Goal: Complete application form: Complete application form

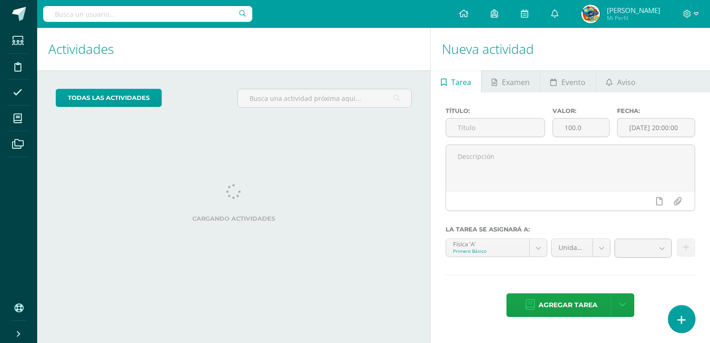
click at [678, 322] on icon at bounding box center [682, 320] width 8 height 11
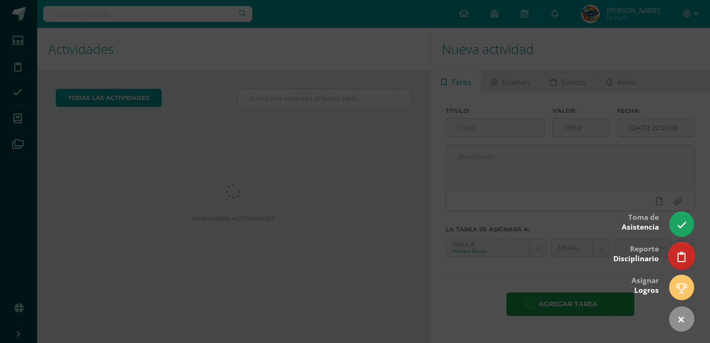
click at [676, 252] on link at bounding box center [681, 255] width 26 height 27
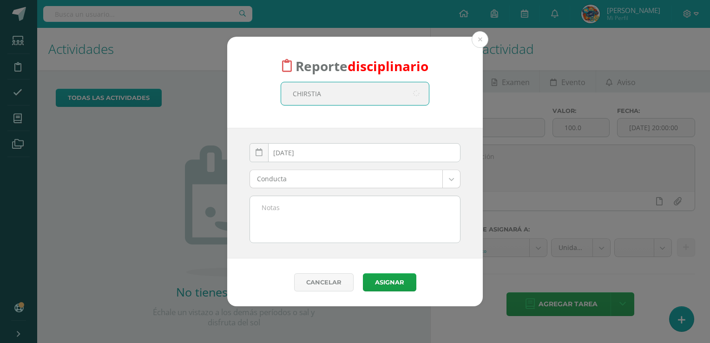
type input "CHIRSTIAN"
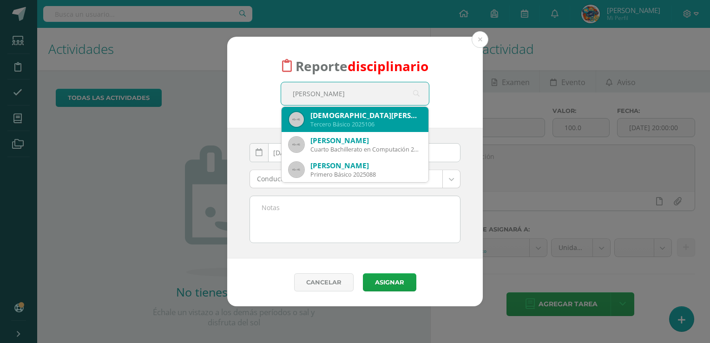
click at [349, 122] on div "Tercero Básico 2025106" at bounding box center [365, 124] width 111 height 8
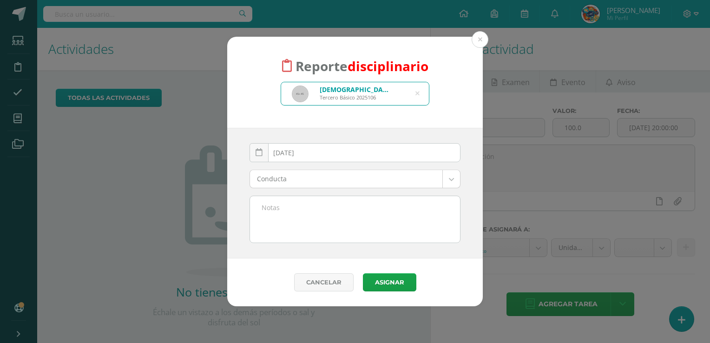
click at [284, 179] on body "Reporte disciplinario Christian Andreé López Román Tercero Básico 2025106 CHIRS…" at bounding box center [355, 171] width 710 height 343
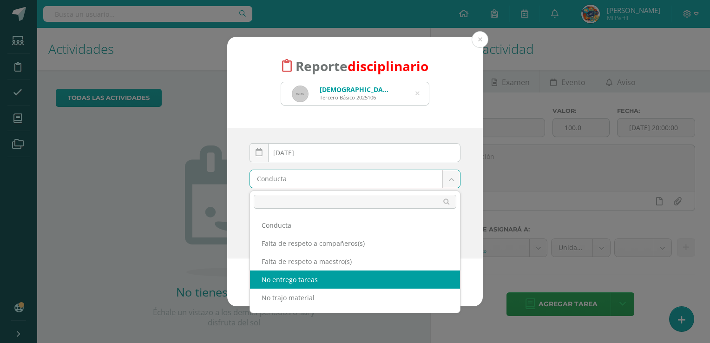
select select "3"
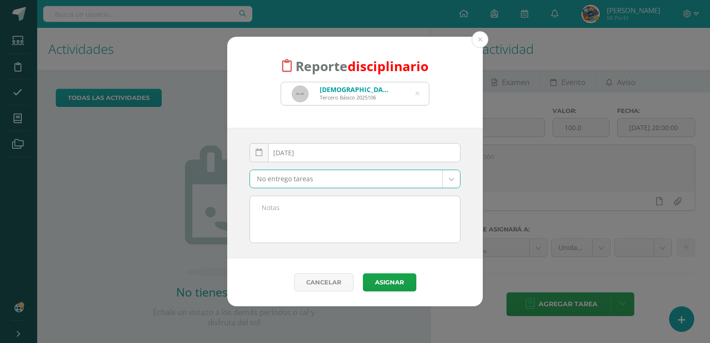
click at [276, 206] on textarea at bounding box center [355, 219] width 210 height 46
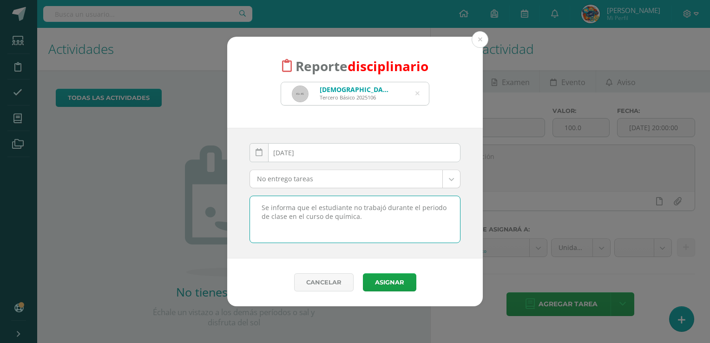
drag, startPoint x: 368, startPoint y: 215, endPoint x: 258, endPoint y: 209, distance: 109.4
click at [258, 209] on textarea "Se informa que el estudiante no trabajó durante el periodo de clase en el curso…" at bounding box center [355, 219] width 210 height 46
type textarea "Se informa que el estudiante no trabajó durante el periodo de clase en el curso…"
click at [383, 280] on button "Asignar" at bounding box center [389, 282] width 53 height 18
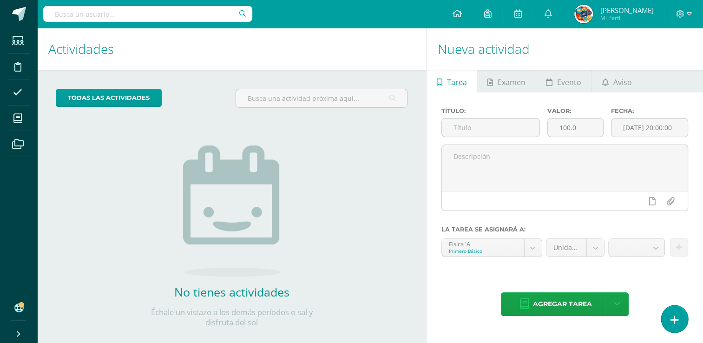
click at [674, 317] on icon at bounding box center [675, 320] width 8 height 11
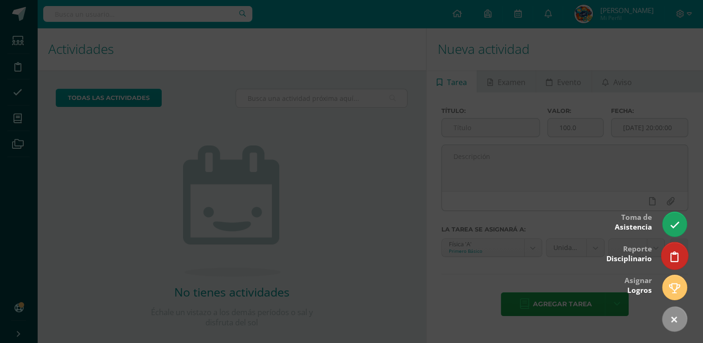
click at [670, 256] on link at bounding box center [674, 255] width 26 height 27
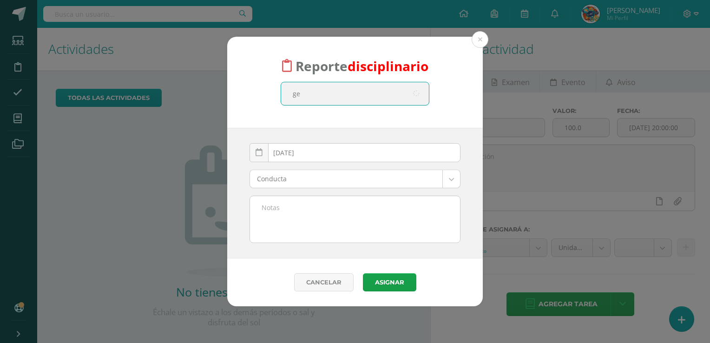
type input "ger"
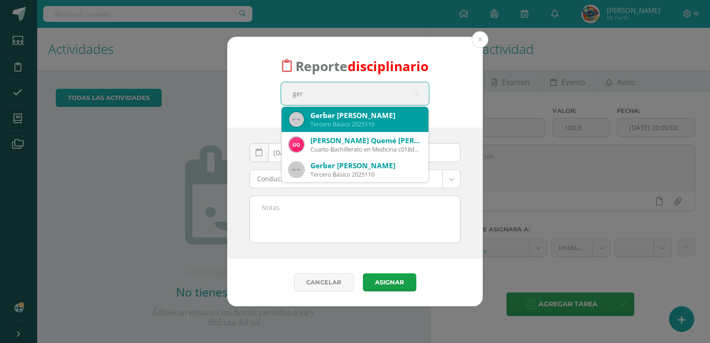
click at [357, 122] on div "Tercero Básico 2025110" at bounding box center [365, 124] width 111 height 8
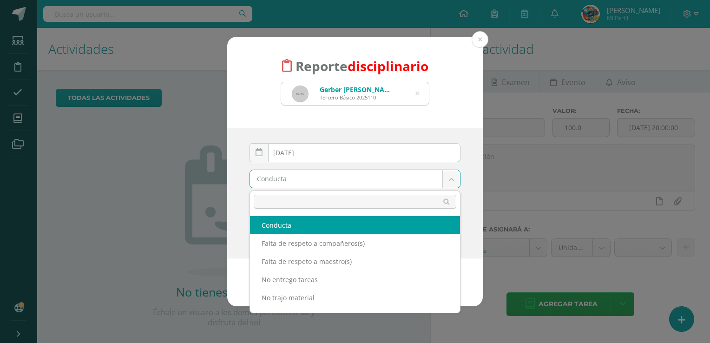
click at [455, 179] on body "Reporte disciplinario Gerber Manuel Yaxón Morales Tercero Básico 2025110 ger 20…" at bounding box center [355, 171] width 710 height 343
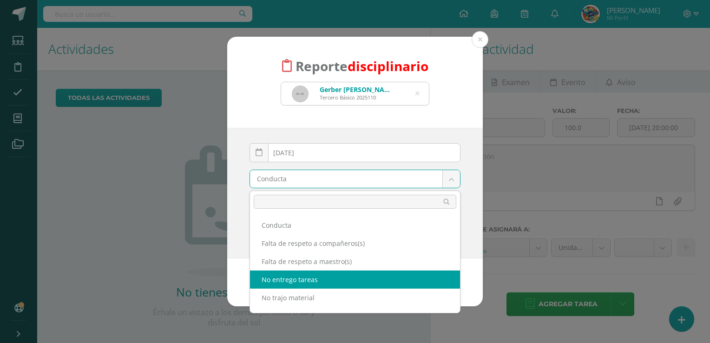
select select "3"
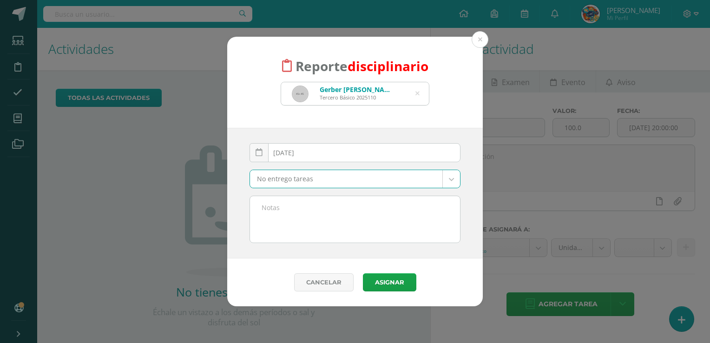
click at [279, 215] on textarea at bounding box center [355, 219] width 210 height 46
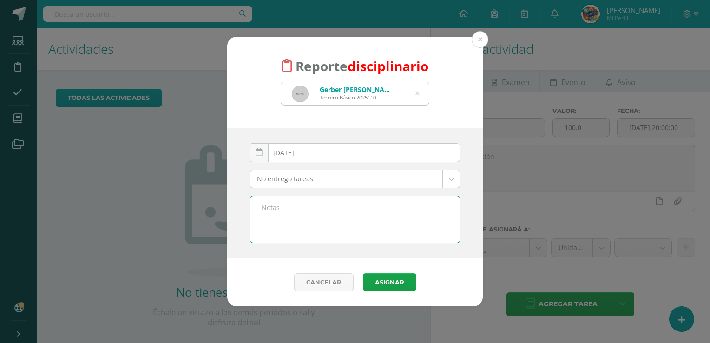
paste textarea "Se informa que el estudiante no trabajó durante el periodo de clase en el curso…"
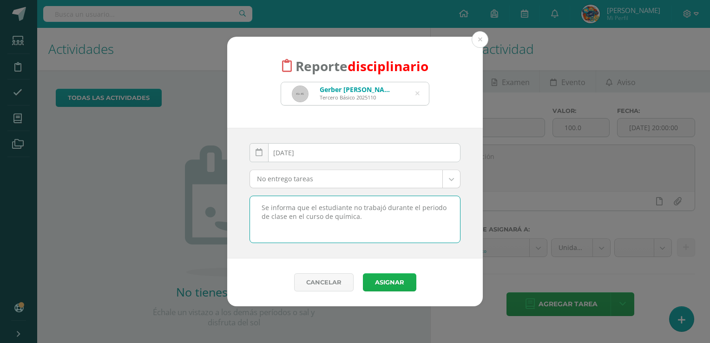
type textarea "Se informa que el estudiante no trabajó durante el periodo de clase en el curso…"
click at [395, 280] on button "Asignar" at bounding box center [389, 282] width 53 height 18
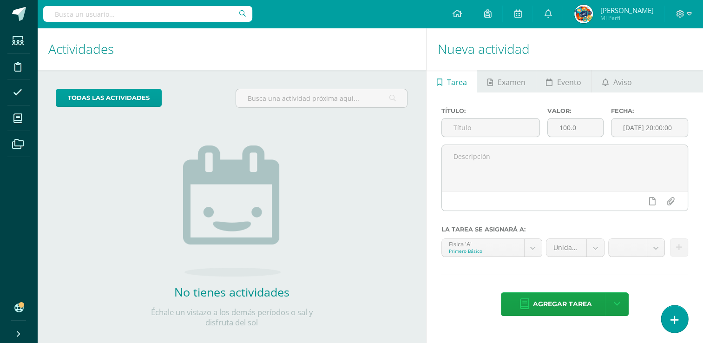
click at [674, 321] on icon at bounding box center [675, 320] width 8 height 11
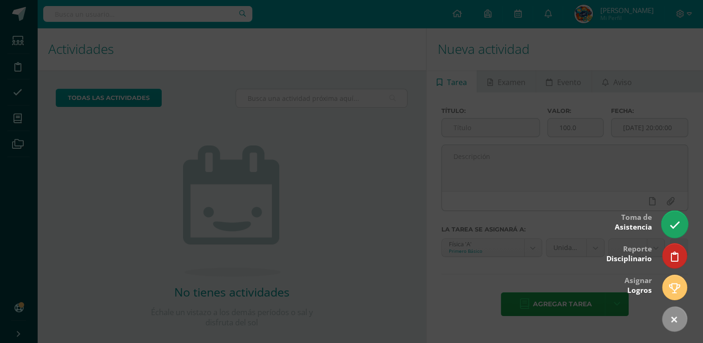
click at [667, 222] on link at bounding box center [674, 224] width 26 height 27
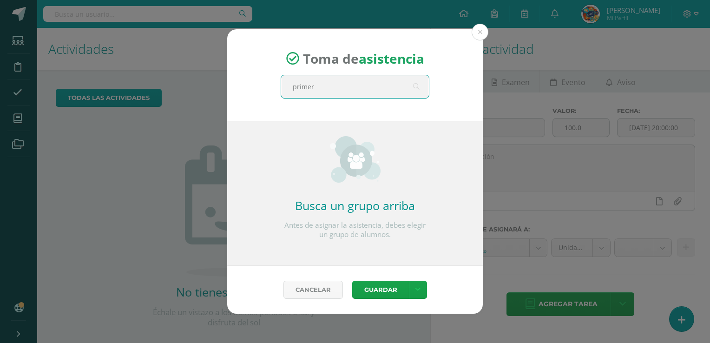
type input "primero"
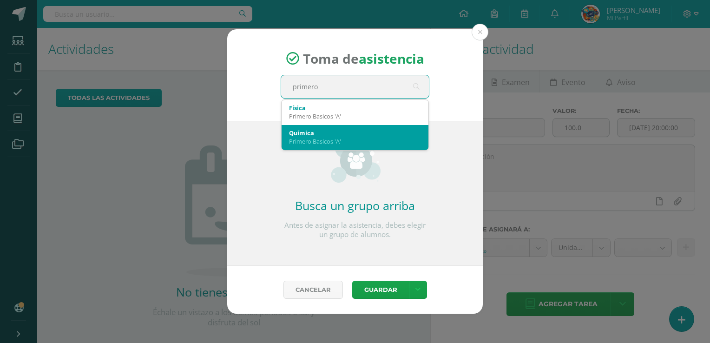
click at [347, 141] on div "Primero Basicos 'A'" at bounding box center [355, 141] width 132 height 8
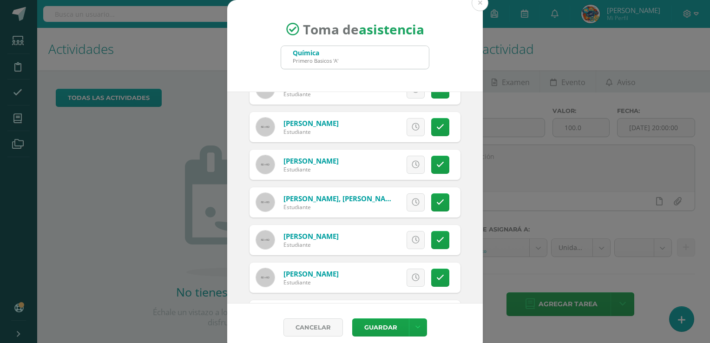
scroll to position [132, 0]
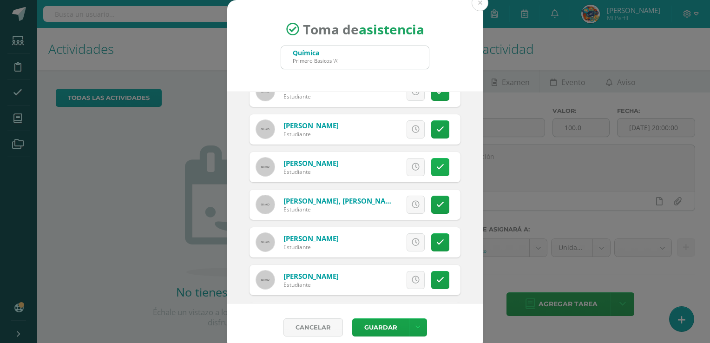
click at [431, 159] on link at bounding box center [440, 167] width 18 height 18
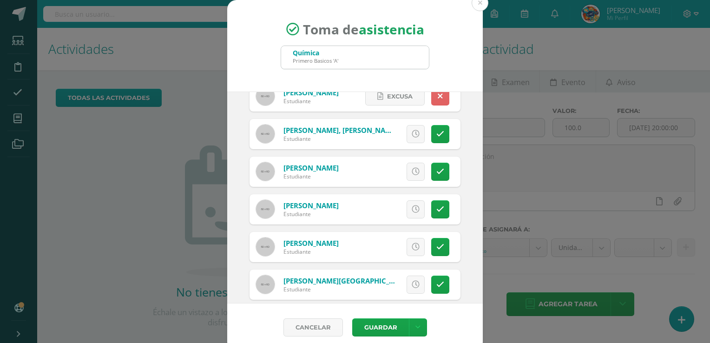
scroll to position [194, 0]
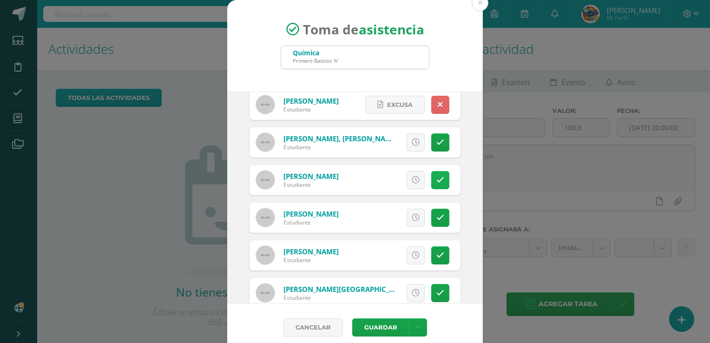
click at [436, 177] on icon at bounding box center [440, 180] width 8 height 8
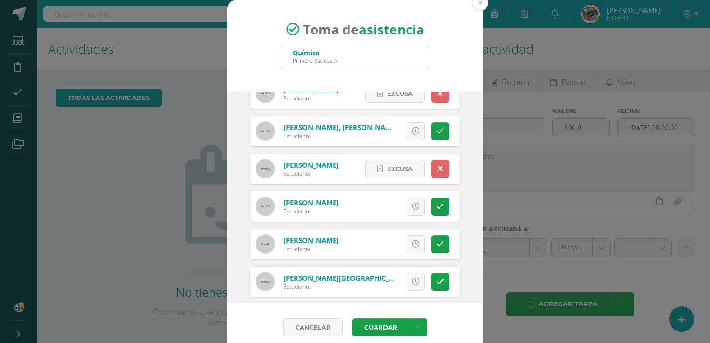
scroll to position [214, 0]
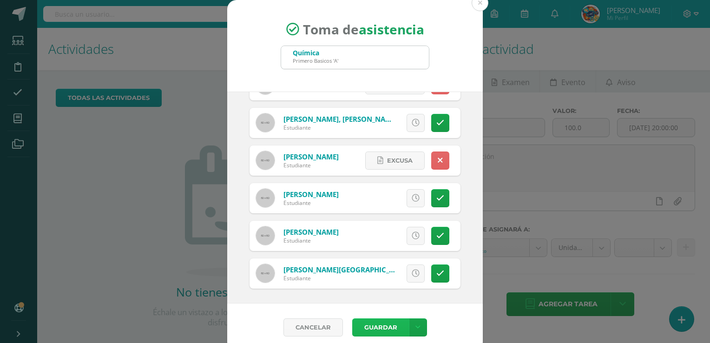
click at [369, 328] on button "Guardar" at bounding box center [380, 327] width 57 height 18
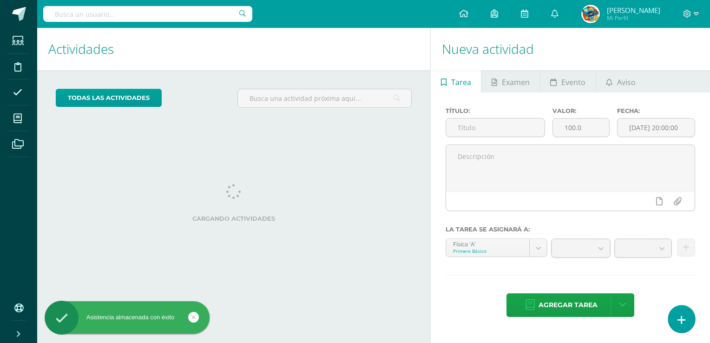
click at [673, 319] on link at bounding box center [681, 318] width 26 height 27
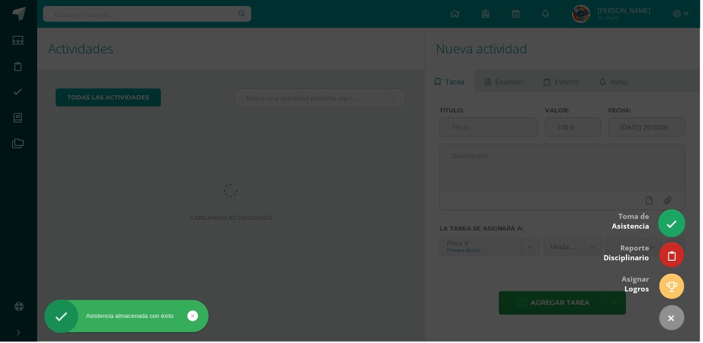
click at [681, 222] on link at bounding box center [674, 224] width 26 height 27
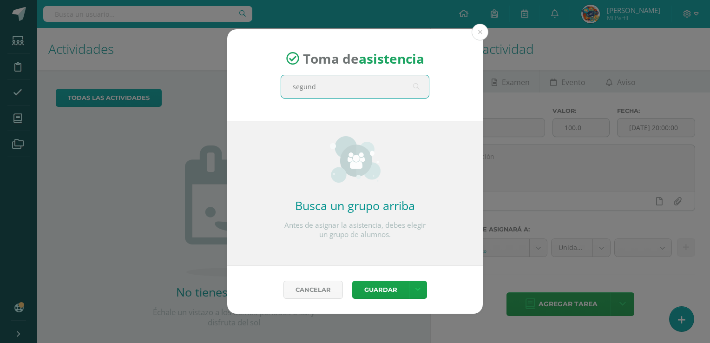
type input "segundo"
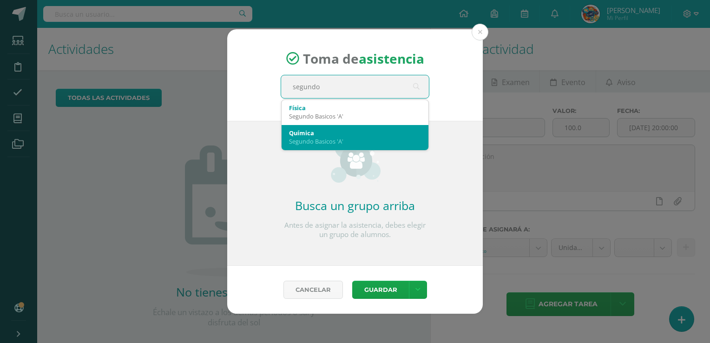
click at [292, 144] on div "Segundo Basicos 'A'" at bounding box center [355, 141] width 132 height 8
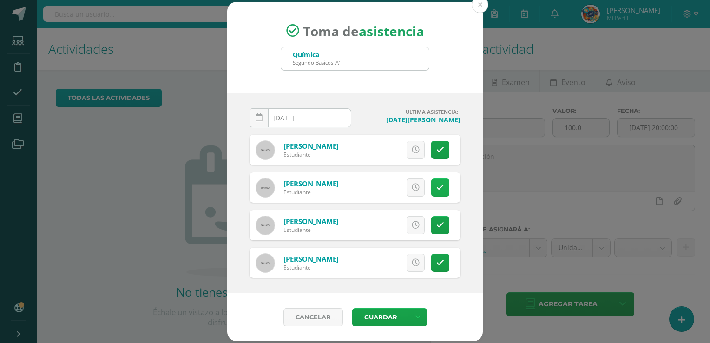
click at [442, 187] on icon at bounding box center [440, 188] width 8 height 8
click at [439, 227] on icon at bounding box center [440, 225] width 8 height 8
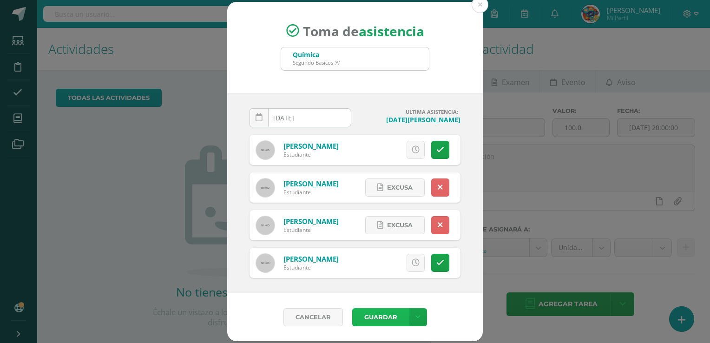
click at [382, 318] on button "Guardar" at bounding box center [380, 317] width 57 height 18
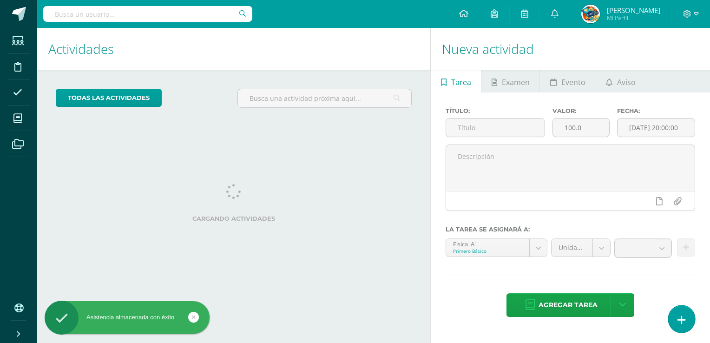
click at [678, 320] on icon at bounding box center [682, 320] width 8 height 11
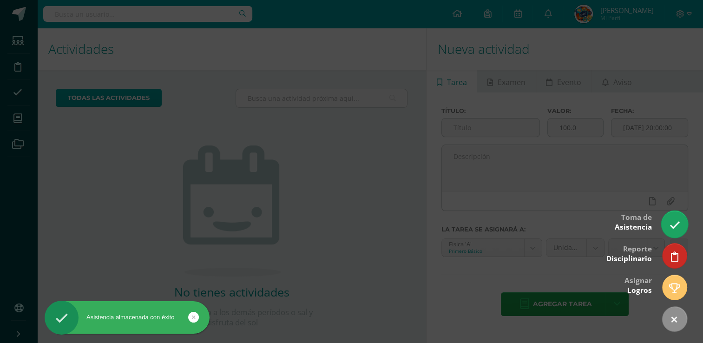
click at [674, 226] on icon at bounding box center [674, 225] width 11 height 11
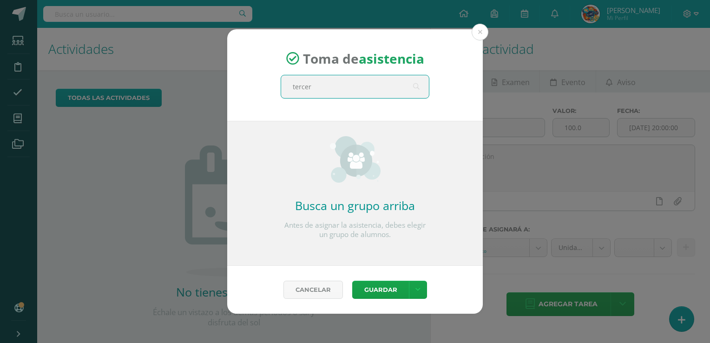
type input "tercero"
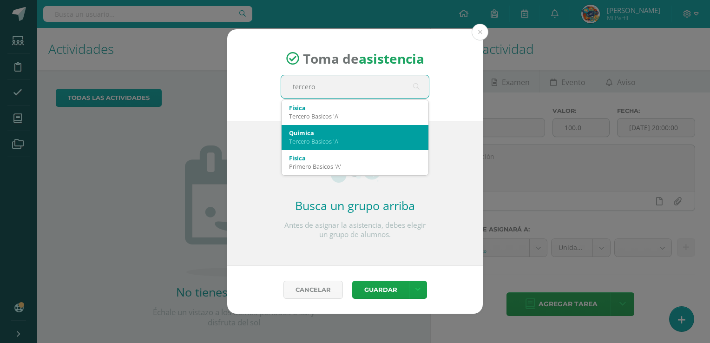
click at [336, 142] on div "Tercero Basicos 'A'" at bounding box center [355, 141] width 132 height 8
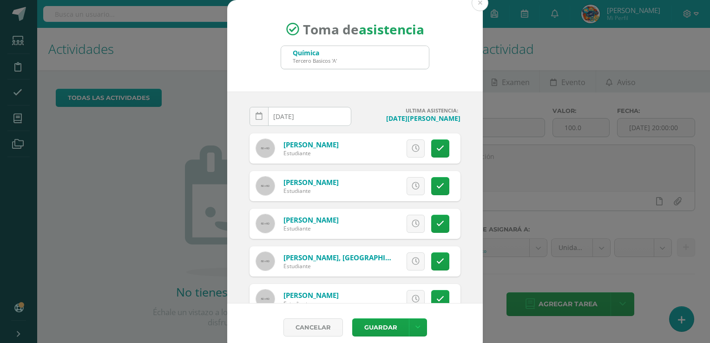
scroll to position [15, 0]
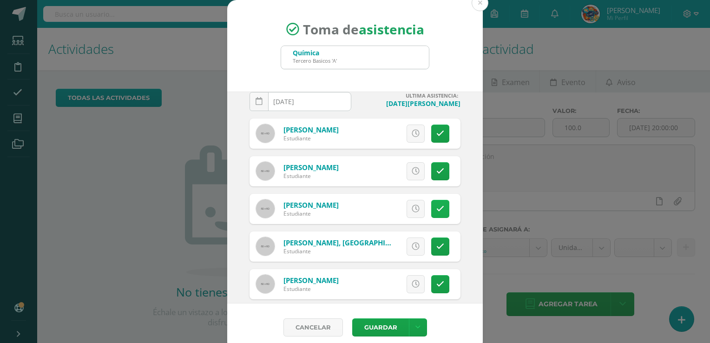
click at [436, 207] on icon at bounding box center [440, 209] width 8 height 8
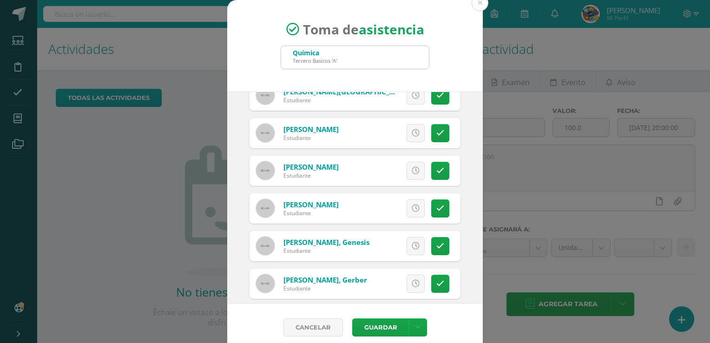
scroll to position [327, 0]
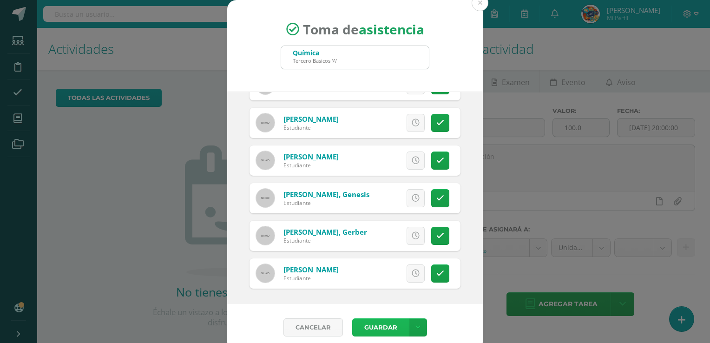
click at [371, 329] on button "Guardar" at bounding box center [380, 327] width 57 height 18
